Goal: Information Seeking & Learning: Understand process/instructions

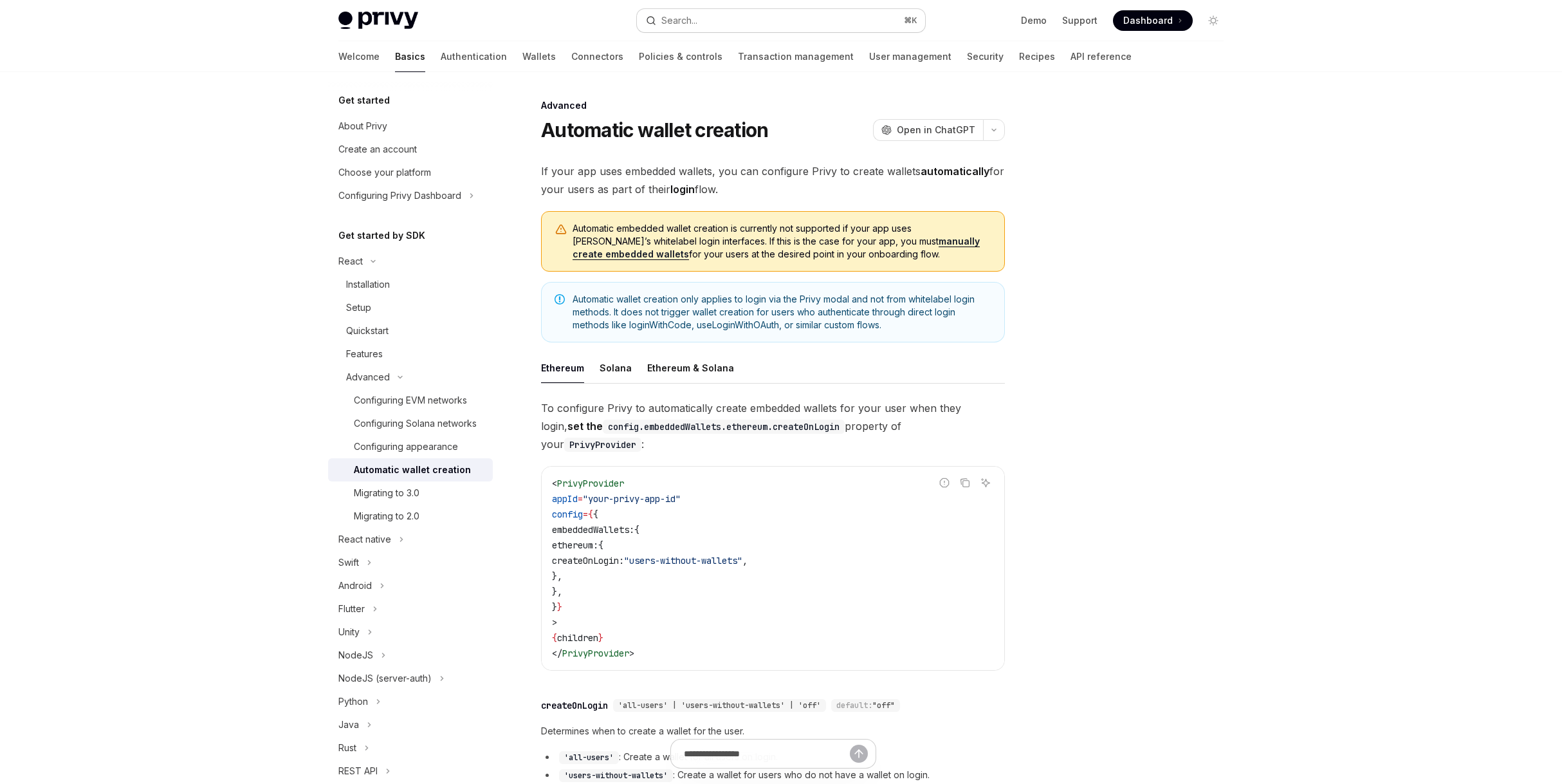
click at [801, 20] on button "Search... ⌘ K" at bounding box center [781, 21] width 288 height 23
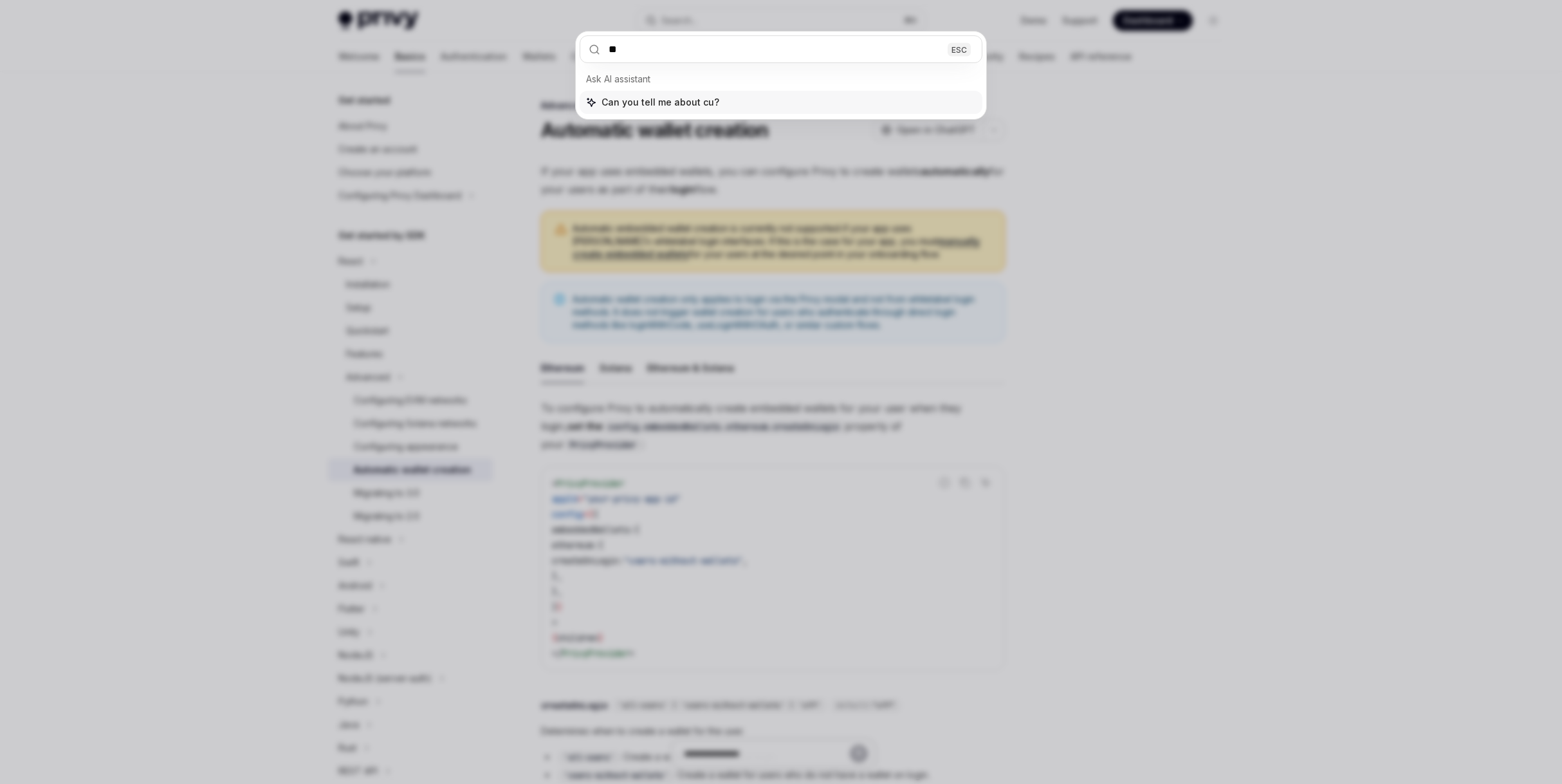
type input "*"
type input "*****"
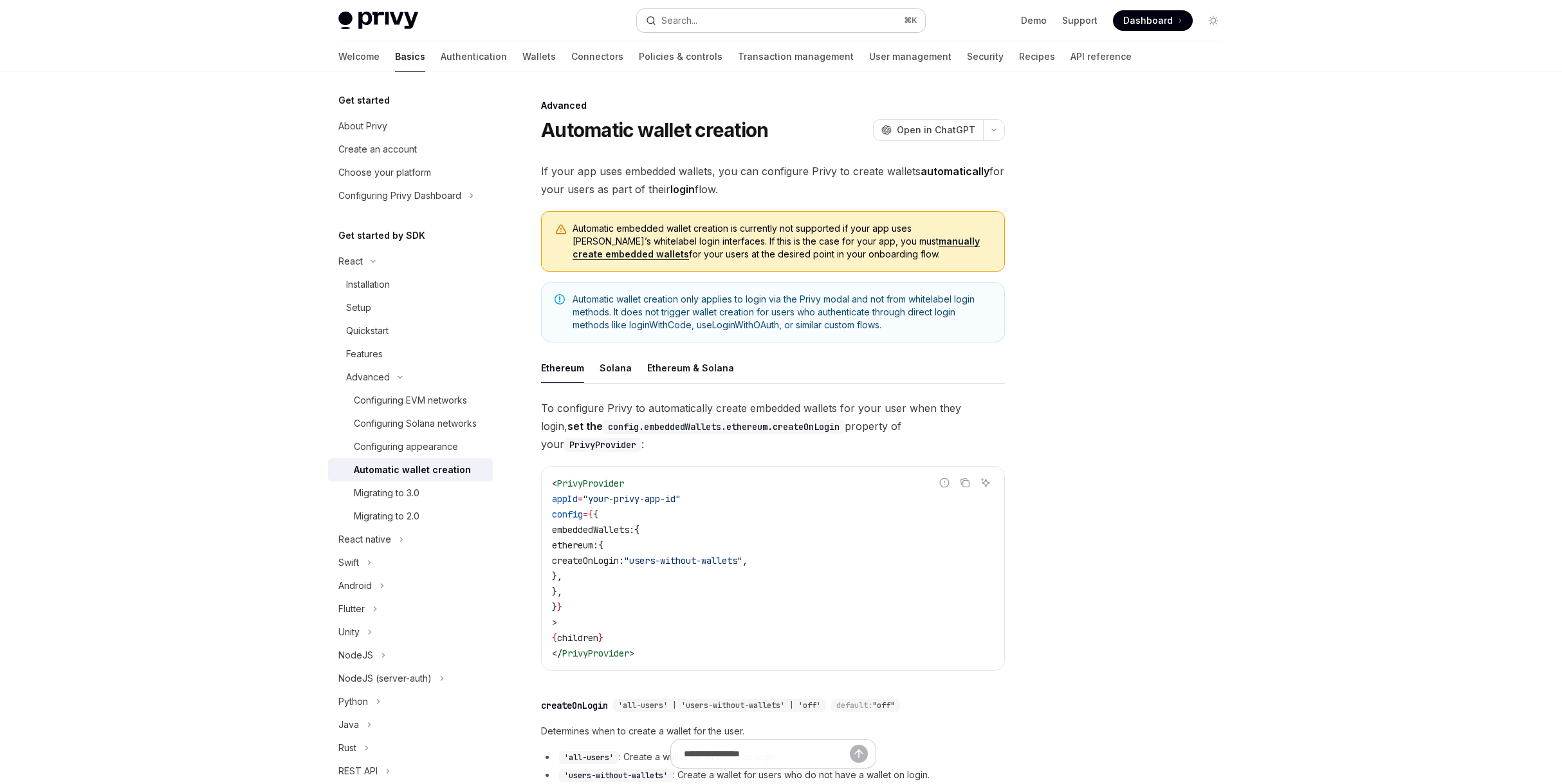
click at [694, 25] on div "Search..." at bounding box center [679, 20] width 36 height 15
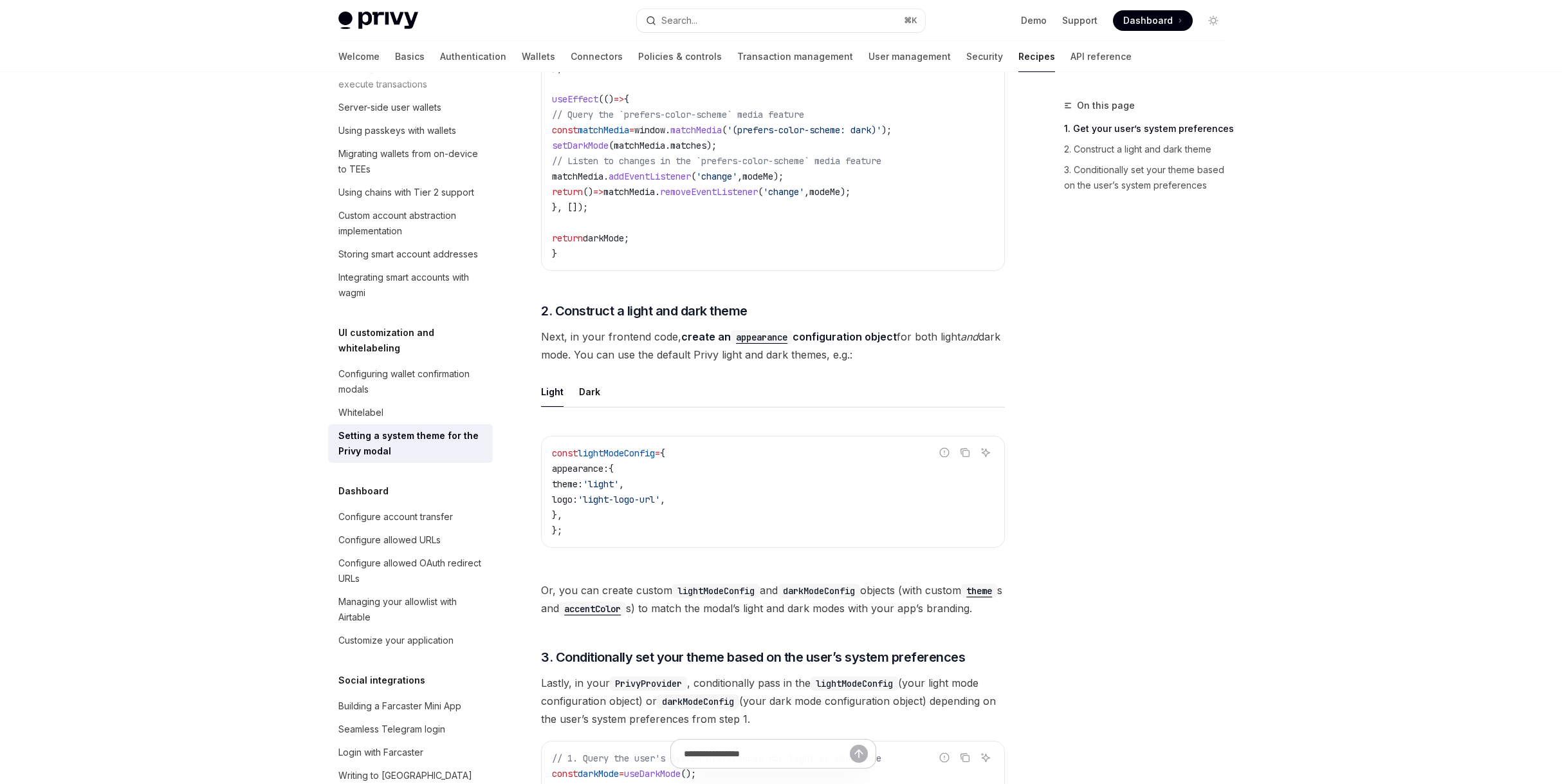
scroll to position [559, 0]
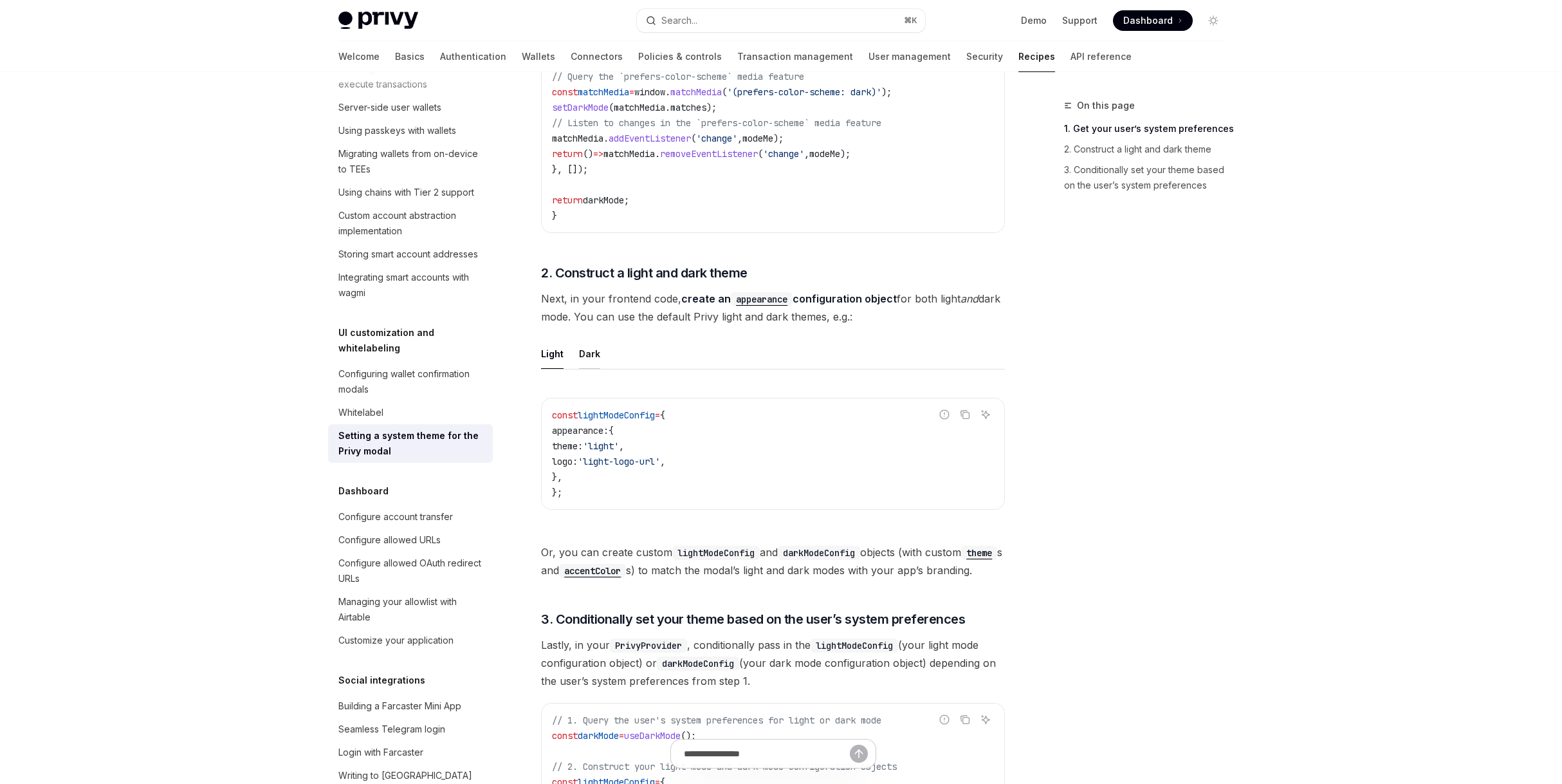
click at [589, 353] on div "Dark" at bounding box center [590, 353] width 22 height 30
click at [549, 356] on div "Light" at bounding box center [552, 353] width 22 height 30
click at [569, 359] on ul "Light Dark" at bounding box center [772, 353] width 464 height 30
click at [583, 359] on div "Dark" at bounding box center [590, 353] width 22 height 30
click at [554, 356] on div "Light" at bounding box center [552, 353] width 22 height 30
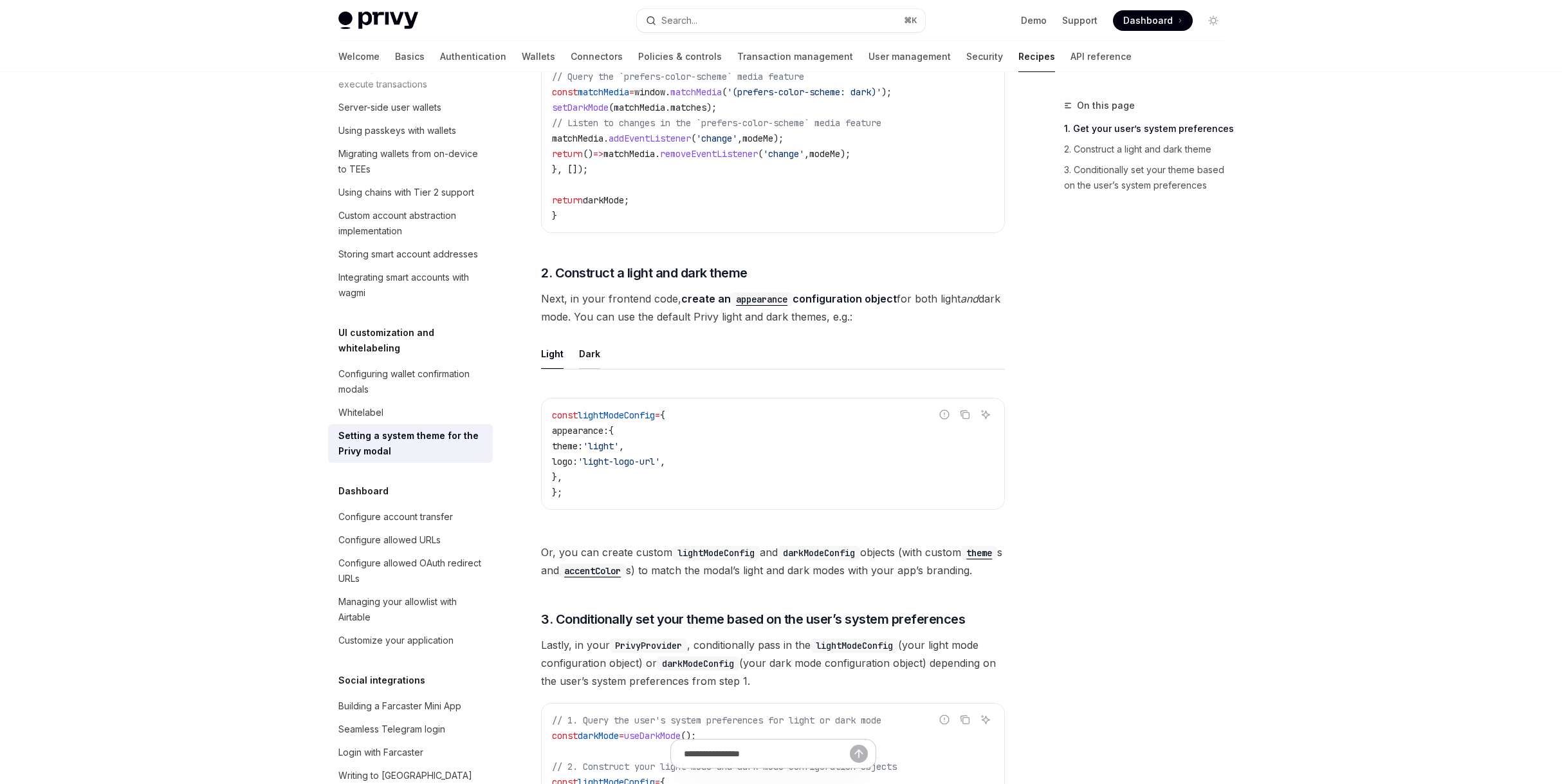
click at [584, 357] on div "Dark" at bounding box center [590, 353] width 22 height 30
click at [558, 354] on div "Light" at bounding box center [552, 353] width 22 height 30
type textarea "*"
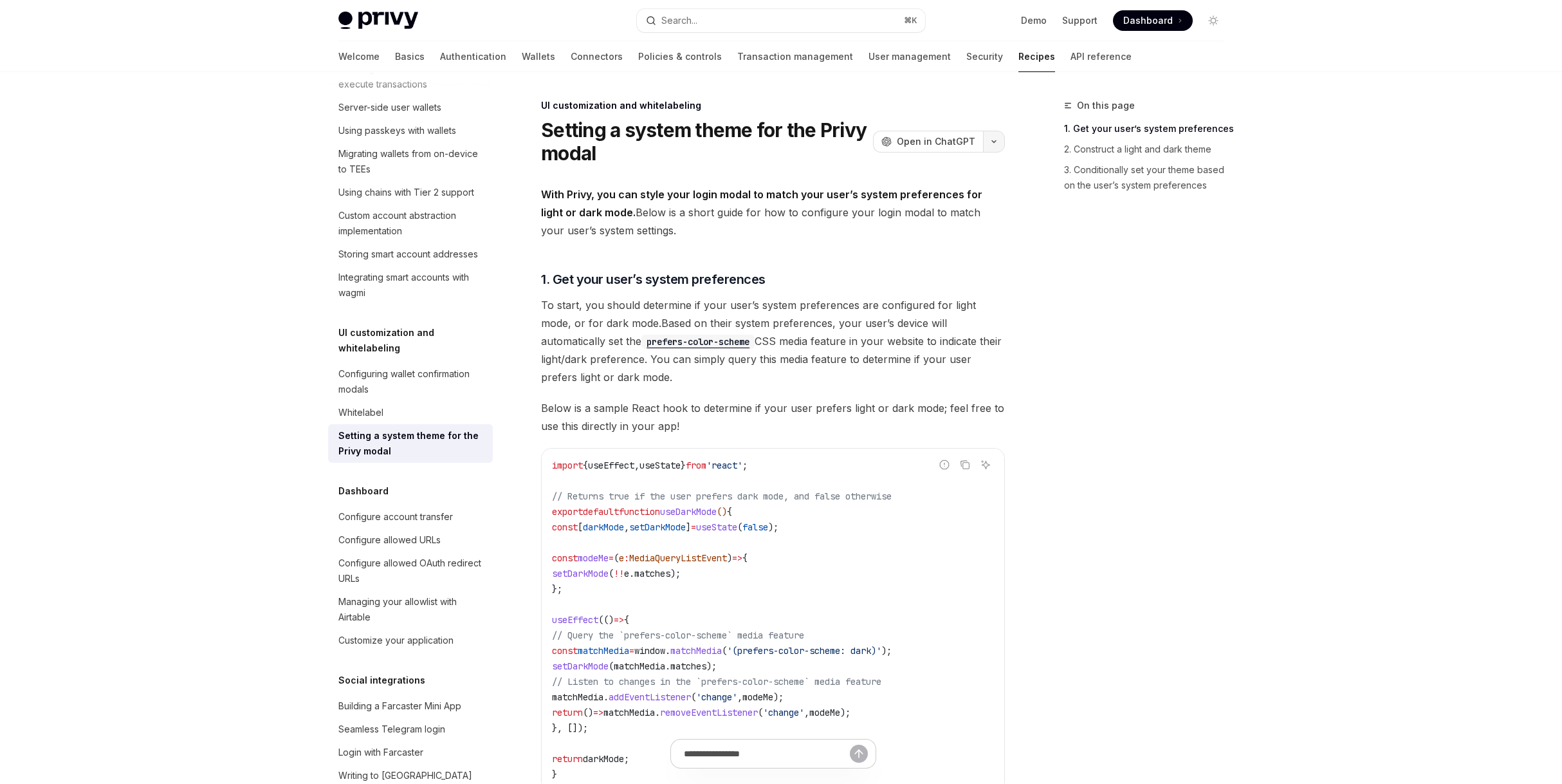
click at [999, 145] on button "button" at bounding box center [994, 142] width 22 height 22
click at [927, 232] on div "Copy page" at bounding box center [921, 231] width 126 height 13
